Goal: Task Accomplishment & Management: Complete application form

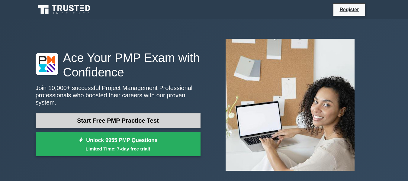
click at [114, 116] on link "Start Free PMP Practice Test" at bounding box center [118, 120] width 165 height 14
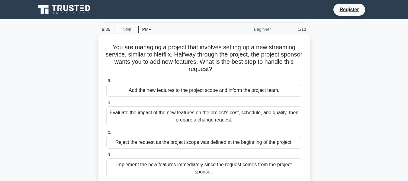
scroll to position [30, 0]
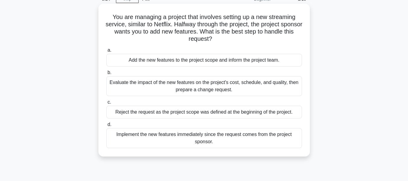
click at [194, 82] on div "Evaluate the impact of the new features on the project's cost, schedule, and qu…" at bounding box center [204, 86] width 196 height 20
click at [106, 75] on input "b. Evaluate the impact of the new features on the project's cost, schedule, and…" at bounding box center [106, 73] width 0 height 4
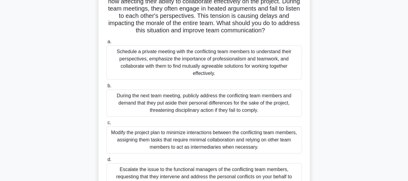
scroll to position [91, 0]
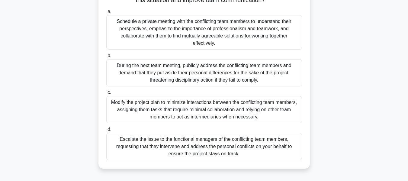
click at [190, 26] on div "Schedule a private meeting with the conflicting team members to understand thei…" at bounding box center [204, 32] width 196 height 34
click at [106, 14] on input "a. Schedule a private meeting with the conflicting team members to understand t…" at bounding box center [106, 12] width 0 height 4
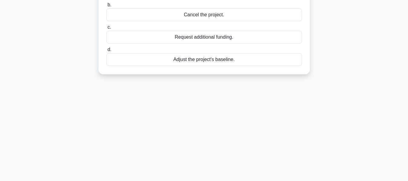
scroll to position [0, 0]
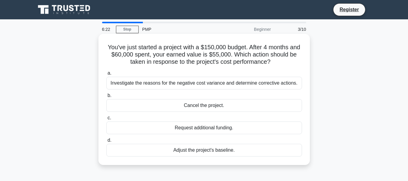
click at [188, 81] on div "Investigate the reasons for the negative cost variance and determine corrective…" at bounding box center [204, 83] width 196 height 13
click at [106, 75] on input "a. Investigate the reasons for the negative cost variance and determine correct…" at bounding box center [106, 73] width 0 height 4
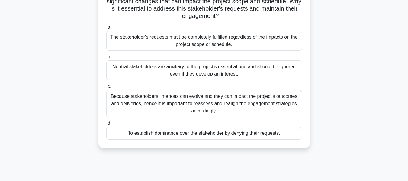
scroll to position [30, 0]
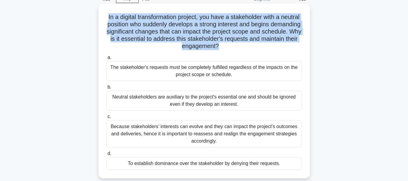
drag, startPoint x: 116, startPoint y: 15, endPoint x: 237, endPoint y: 46, distance: 125.2
click at [237, 46] on h5 "In a digital transformation project, you have a stakeholder with a neutral posi…" at bounding box center [204, 31] width 197 height 37
copy h5 "In a digital transformation project, you have a stakeholder with a neutral posi…"
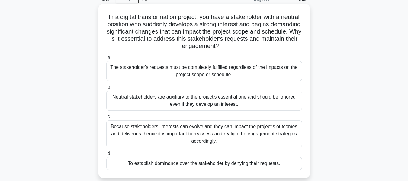
click at [193, 138] on div "Because stakeholders’ interests can evolve and they can impact the project's ou…" at bounding box center [204, 133] width 196 height 27
click at [106, 119] on input "c. Because stakeholders’ interests can evolve and they can impact the project's…" at bounding box center [106, 117] width 0 height 4
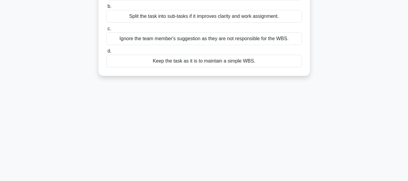
scroll to position [0, 0]
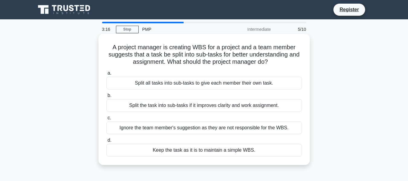
click at [229, 105] on div "Split the task into sub-tasks if it improves clarity and work assignment." at bounding box center [204, 105] width 196 height 13
click at [106, 97] on input "b. Split the task into sub-tasks if it improves clarity and work assignment." at bounding box center [106, 96] width 0 height 4
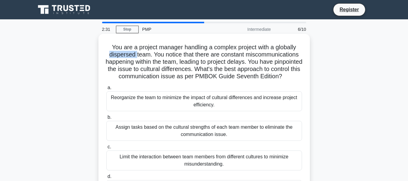
drag, startPoint x: 107, startPoint y: 55, endPoint x: 135, endPoint y: 57, distance: 27.8
click at [135, 57] on h5 "You are a project manager handling a complex project with a globally dispersed …" at bounding box center [204, 61] width 197 height 37
copy h5 "dispersed"
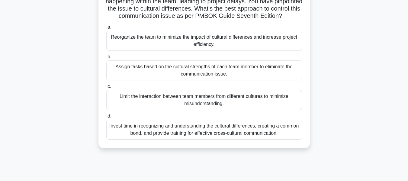
click at [212, 133] on div "Invest time in recognizing and understanding the cultural differences, creating…" at bounding box center [204, 130] width 196 height 20
click at [106, 118] on input "d. Invest time in recognizing and understanding the cultural differences, creat…" at bounding box center [106, 116] width 0 height 4
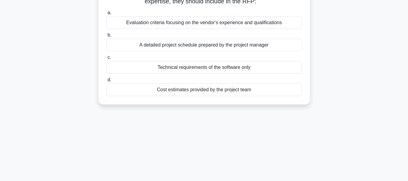
scroll to position [0, 0]
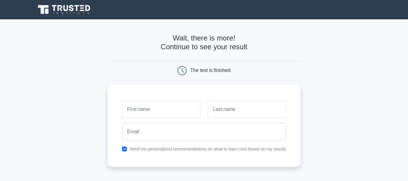
click at [163, 115] on input "text" at bounding box center [161, 110] width 78 height 18
type input "Ariful"
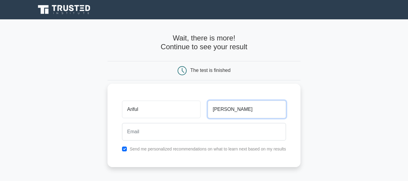
type input "[PERSON_NAME]"
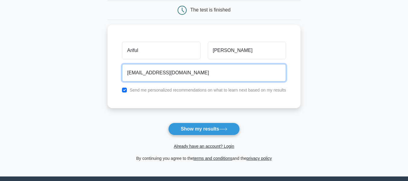
scroll to position [91, 0]
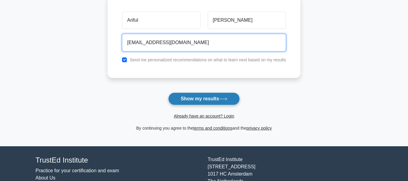
type input "sabuz.me.53@gmail.com"
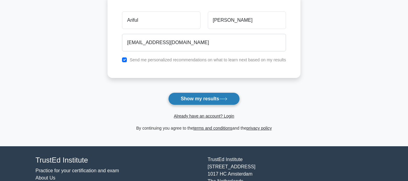
click at [204, 97] on button "Show my results" at bounding box center [203, 98] width 71 height 13
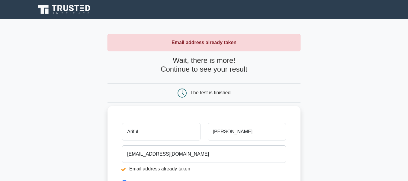
scroll to position [30, 0]
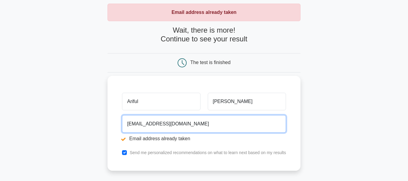
click at [153, 125] on input "sabuz.me.53@gmail.com" at bounding box center [204, 124] width 164 height 18
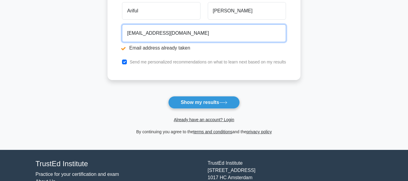
scroll to position [151, 0]
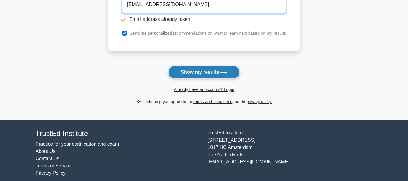
type input "sabuz.me.53a@gmail.com"
click at [218, 72] on button "Show my results" at bounding box center [203, 72] width 71 height 13
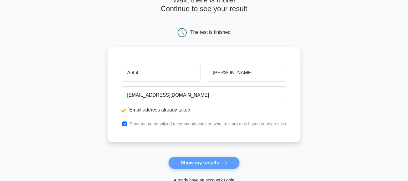
scroll to position [30, 0]
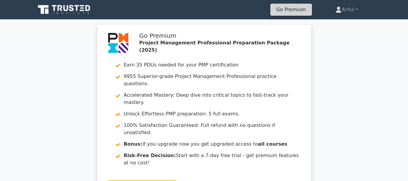
click at [292, 11] on link "Go Premium" at bounding box center [291, 9] width 37 height 8
drag, startPoint x: 0, startPoint y: 0, endPoint x: 200, endPoint y: 21, distance: 201.5
